Goal: Find specific page/section: Find specific page/section

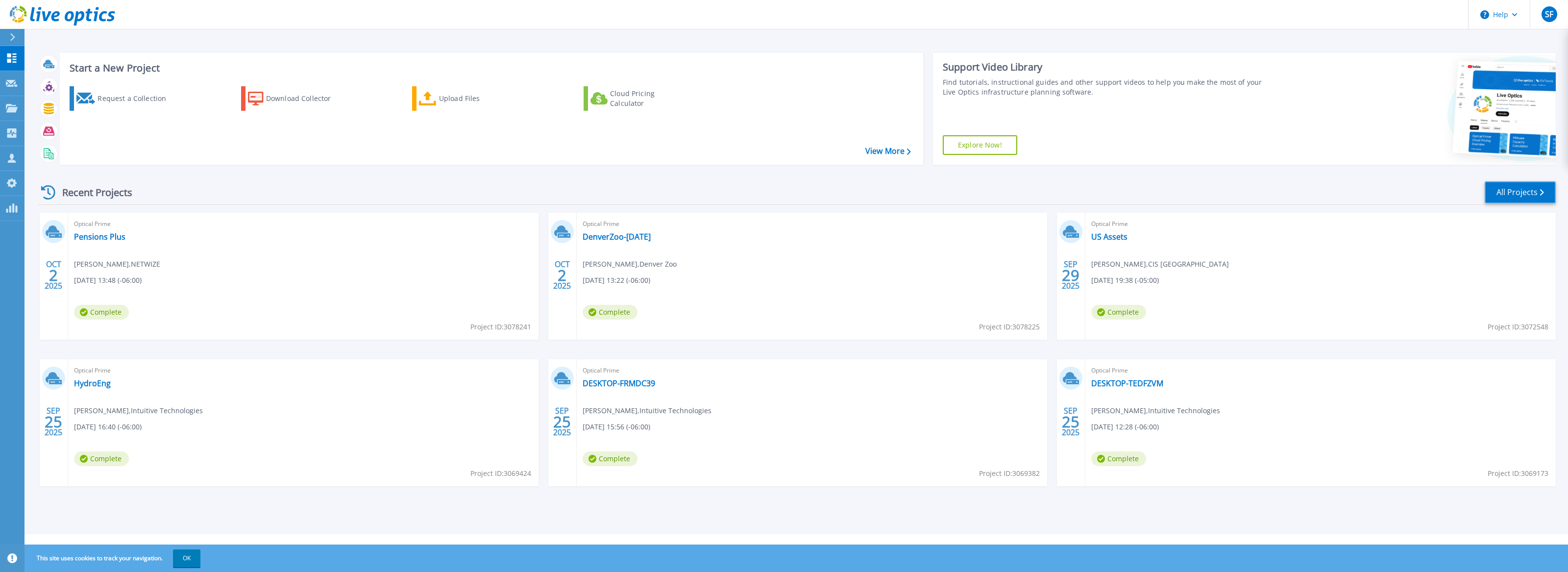
click at [1506, 187] on link "All Projects" at bounding box center [1520, 192] width 71 height 22
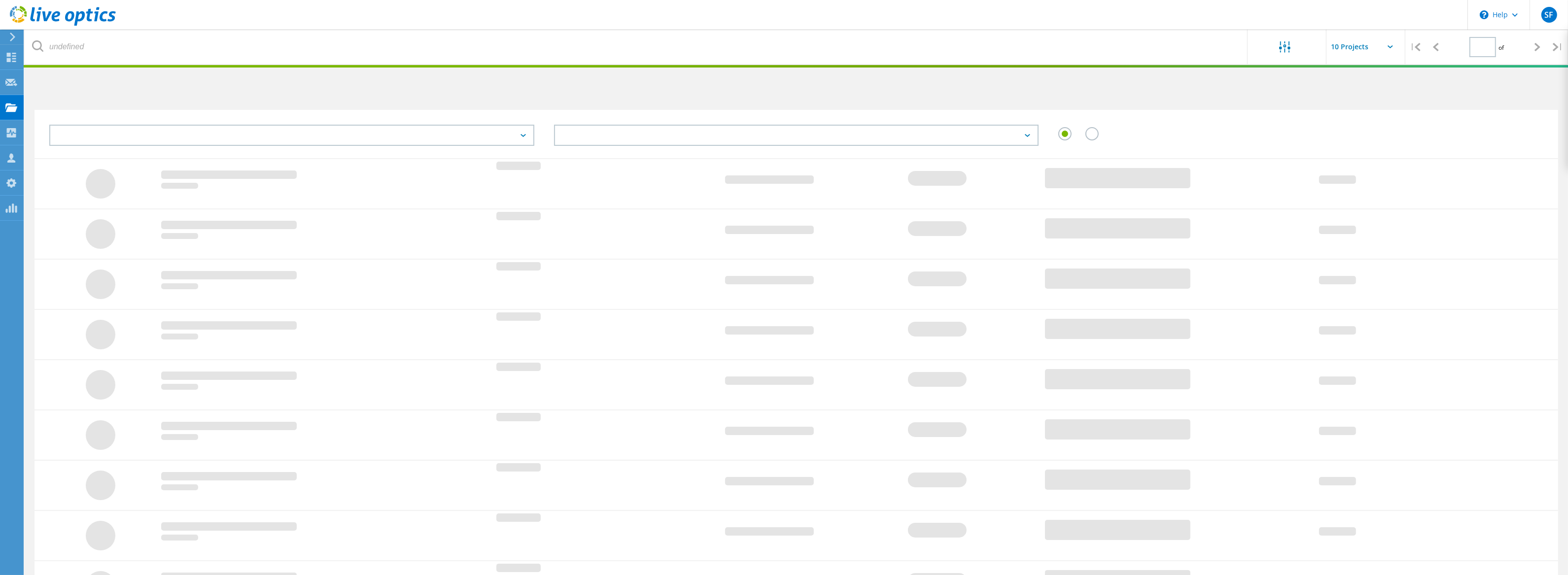
type input "1"
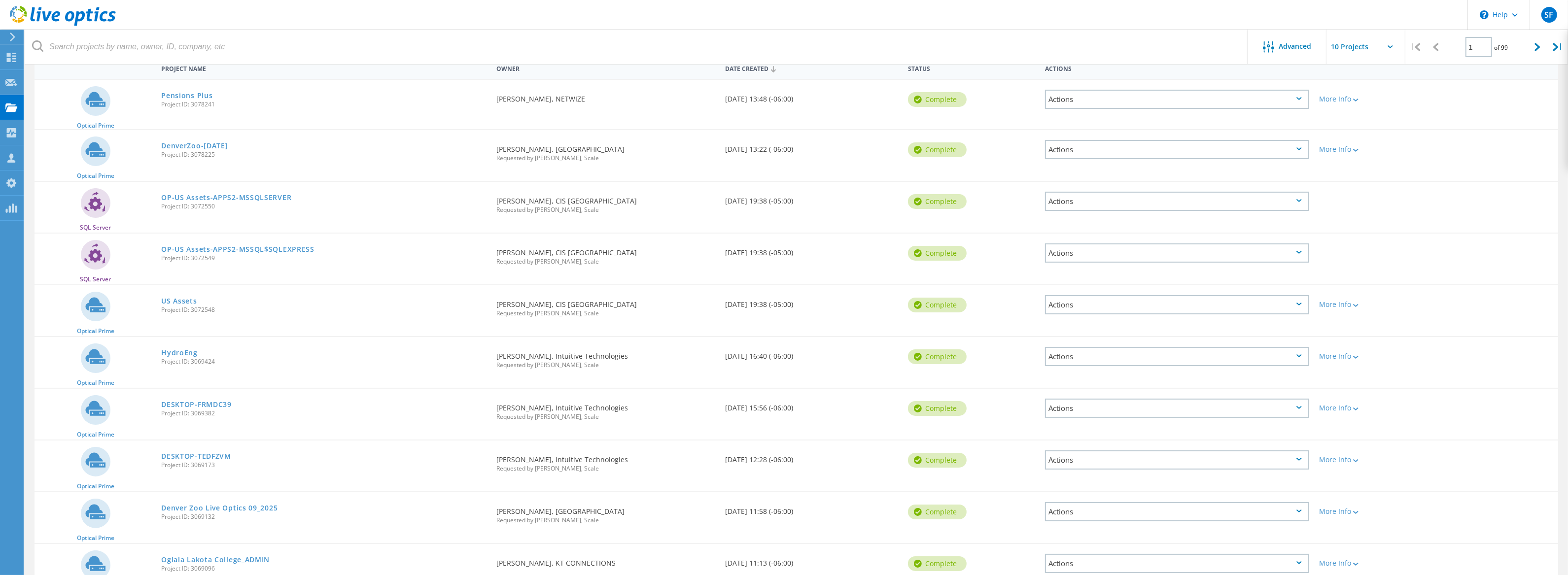
scroll to position [155, 0]
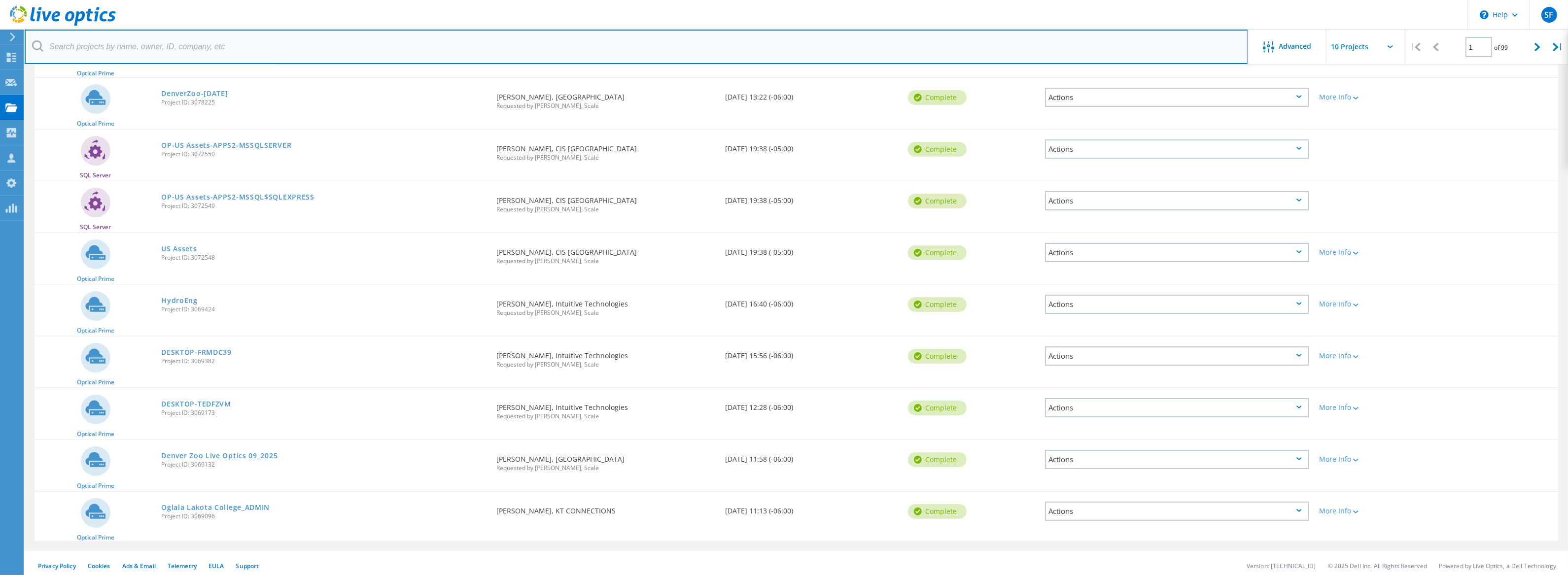
click at [246, 52] on input "text" at bounding box center [636, 47] width 1223 height 35
type input "[US_STATE]"
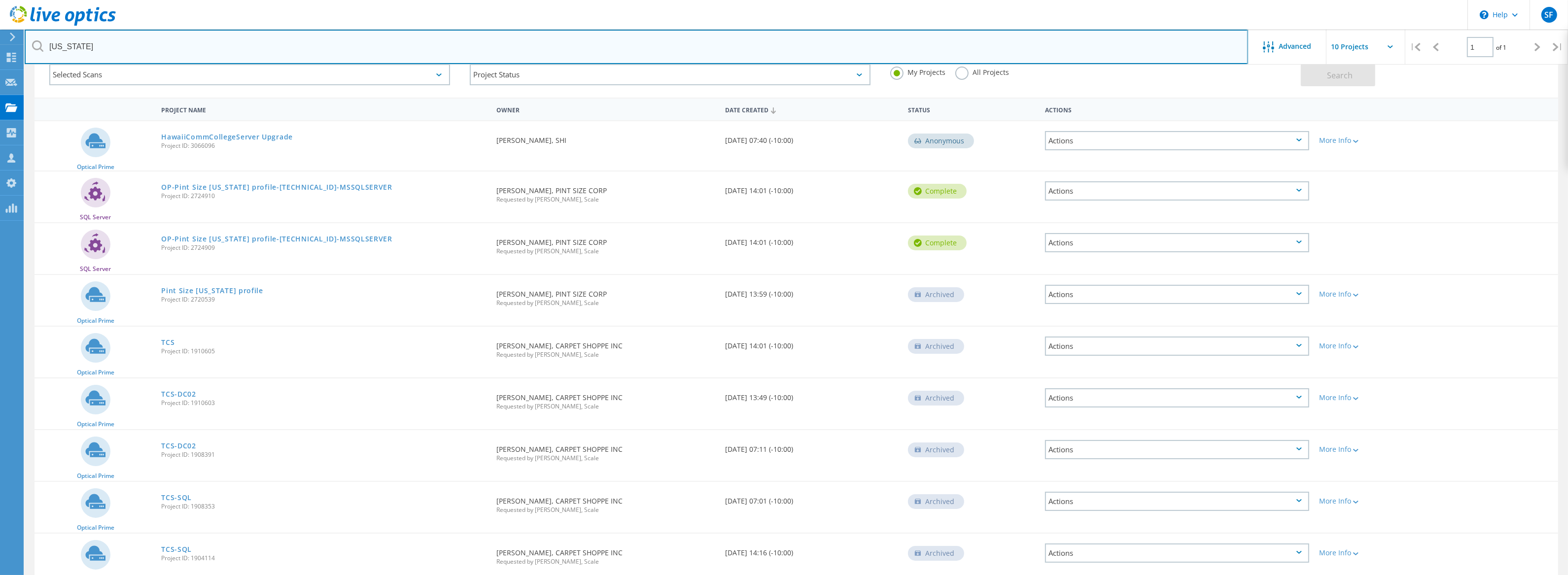
scroll to position [60, 0]
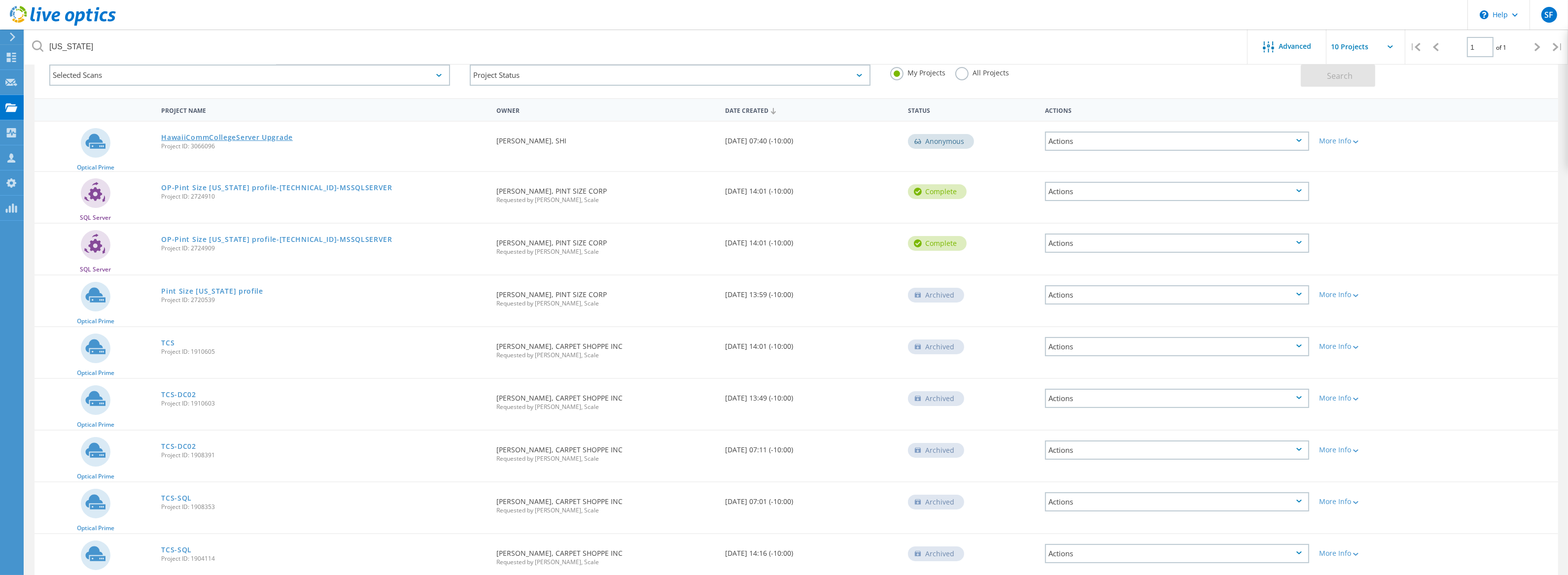
click at [274, 139] on link "HawaiiCommCollegeServer Upgrade" at bounding box center [227, 137] width 132 height 7
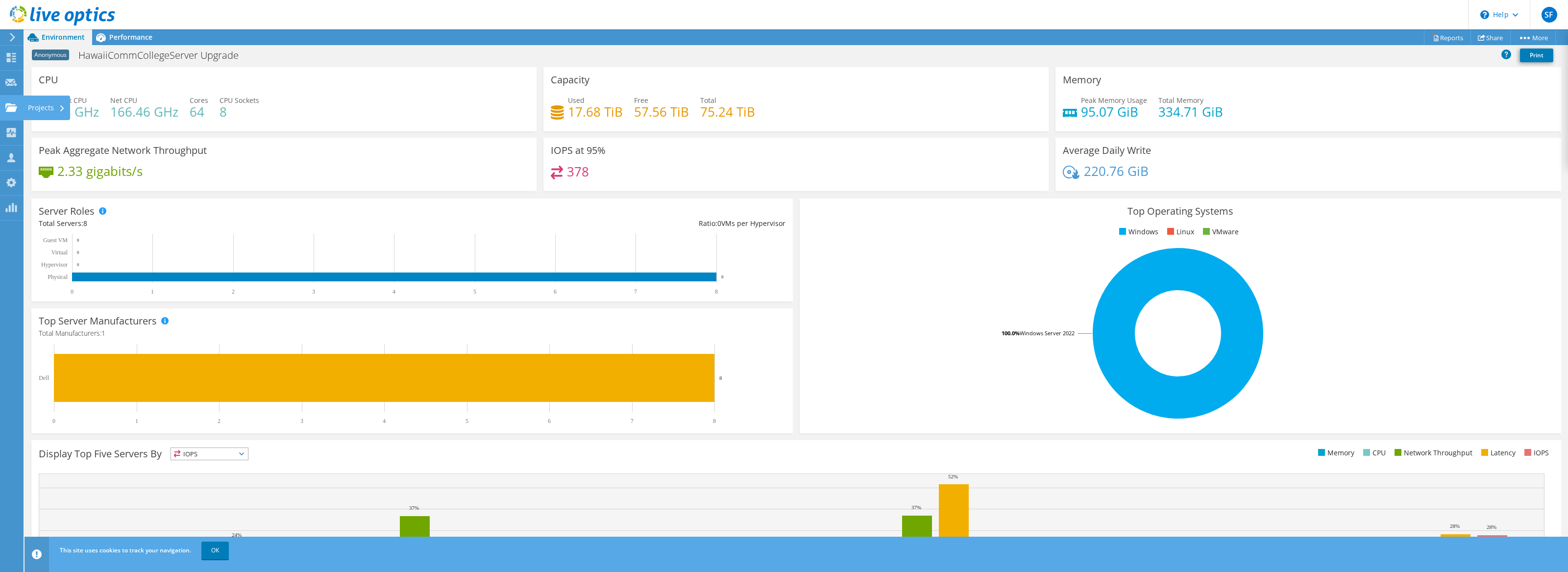
click at [14, 107] on use at bounding box center [11, 107] width 12 height 8
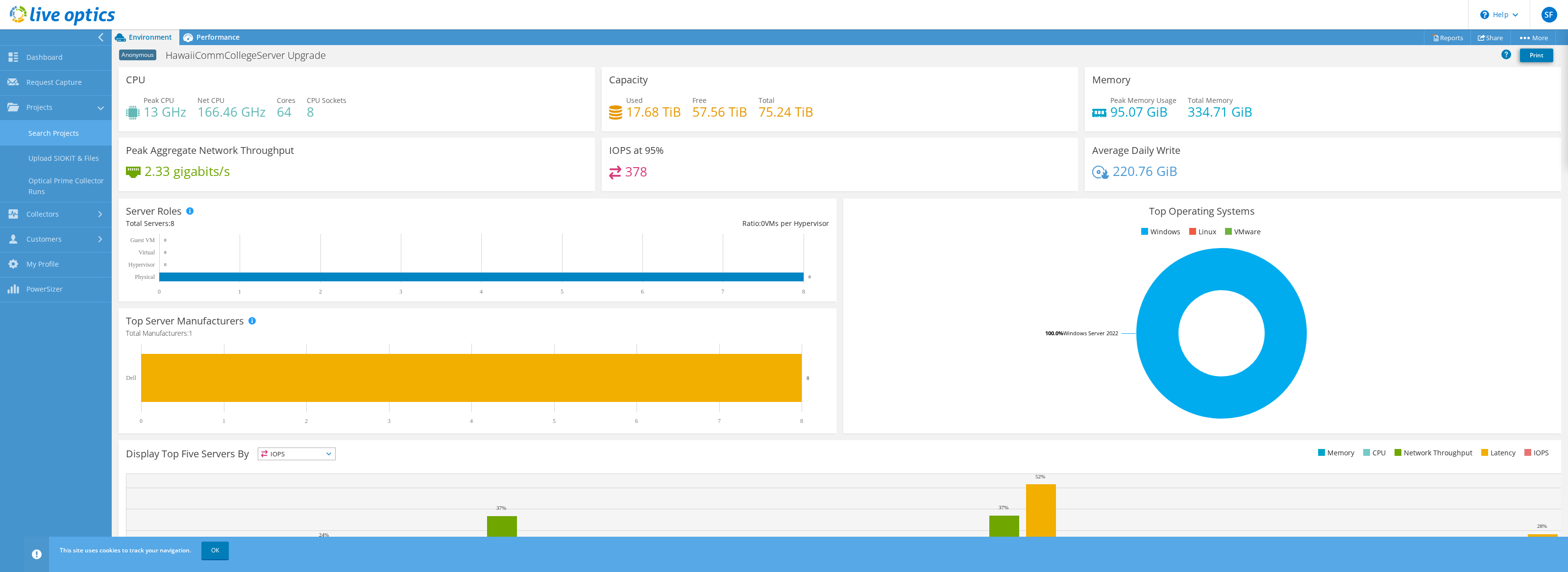
click at [79, 132] on link "Search Projects" at bounding box center [56, 132] width 112 height 25
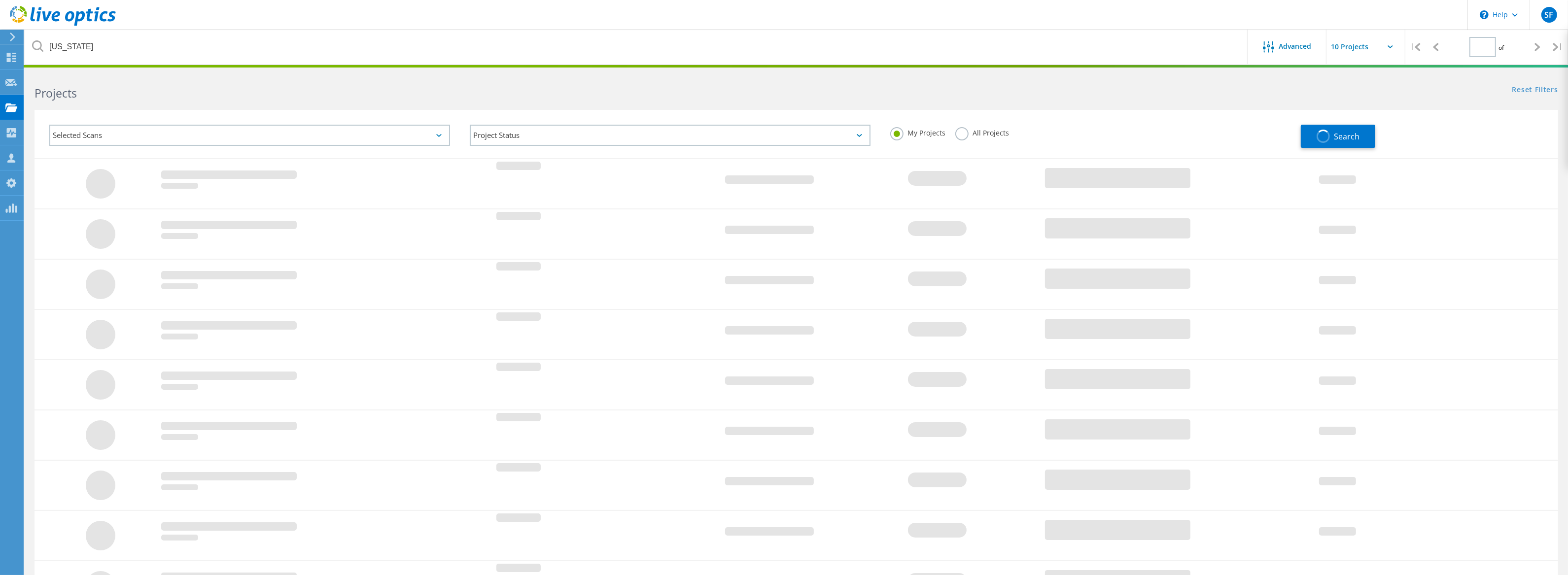
type input "1"
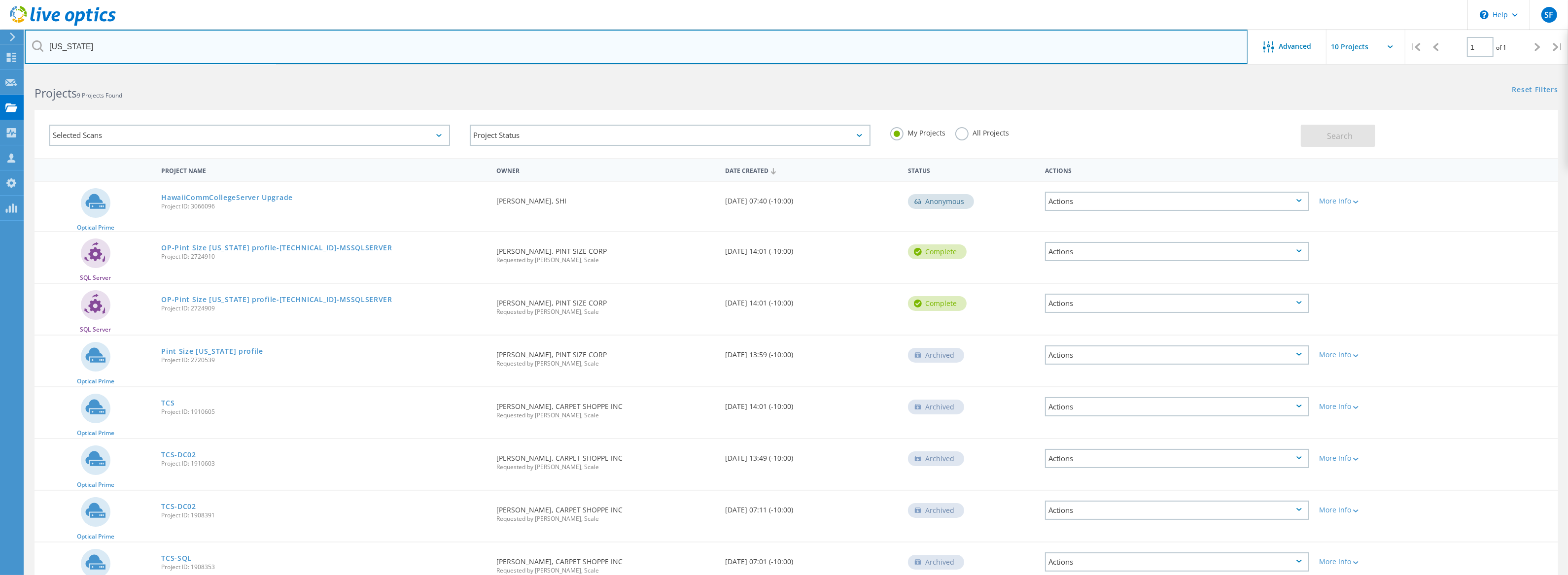
drag, startPoint x: 104, startPoint y: 50, endPoint x: 13, endPoint y: 38, distance: 91.8
click at [13, 71] on div "\n Help Explore Helpful Articles Contact Support SF OEM Team Member Steve Foley…" at bounding box center [784, 378] width 1568 height 613
type input "a"
type input "sawtooth"
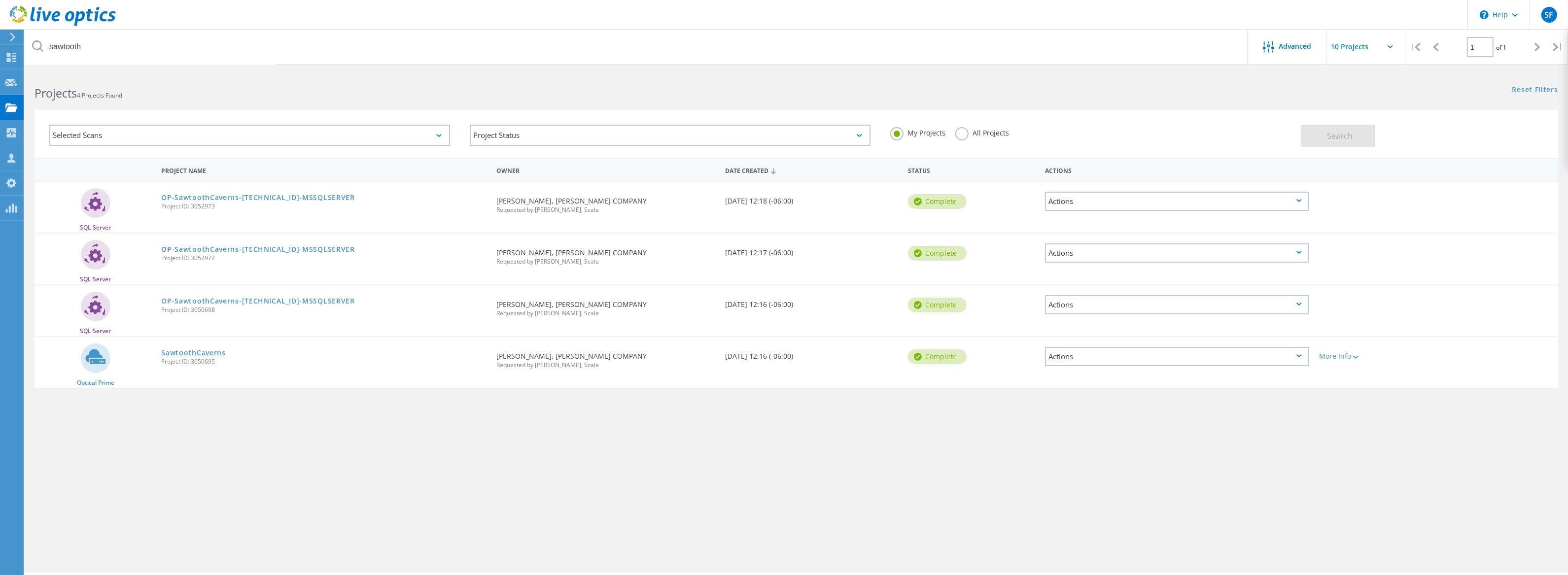
click at [198, 353] on link "SawtoothCaverns" at bounding box center [193, 353] width 65 height 7
